Goal: Manage account settings

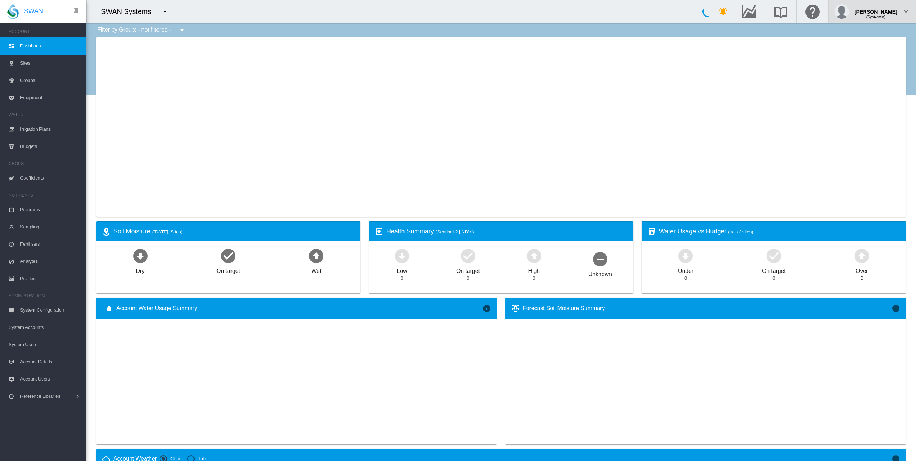
click at [892, 14] on div "(SysAdmin)" at bounding box center [875, 14] width 43 height 7
click at [879, 29] on md-menu-content "My Profile Logout" at bounding box center [874, 43] width 69 height 41
click at [875, 32] on button "My Profile" at bounding box center [874, 34] width 69 height 11
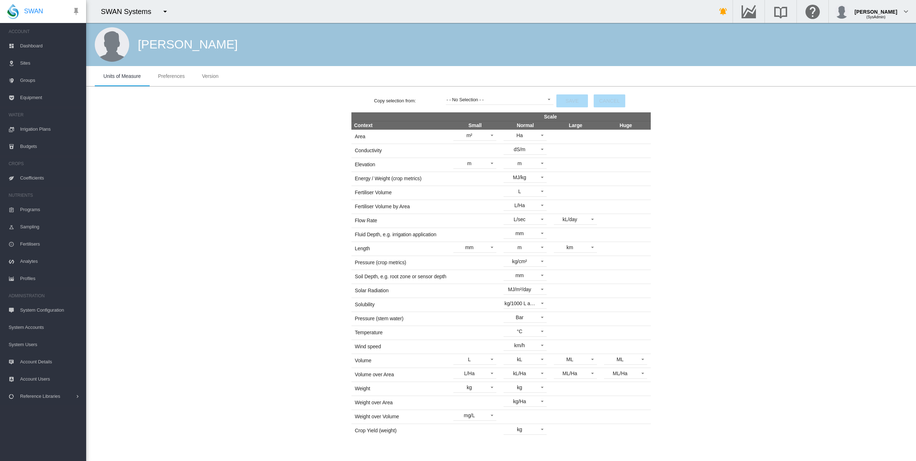
click at [214, 78] on span "Version" at bounding box center [210, 76] width 17 height 6
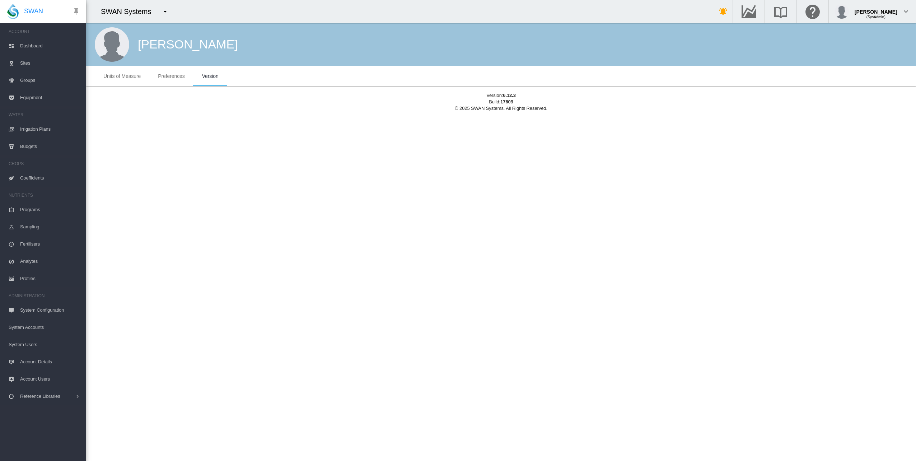
click at [30, 43] on span "Dashboard" at bounding box center [50, 45] width 60 height 17
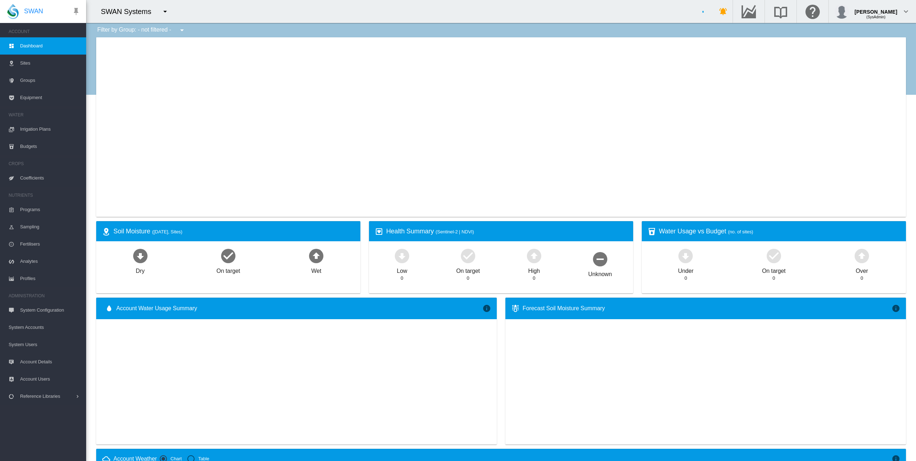
type input "**********"
